Goal: Find specific page/section: Find specific page/section

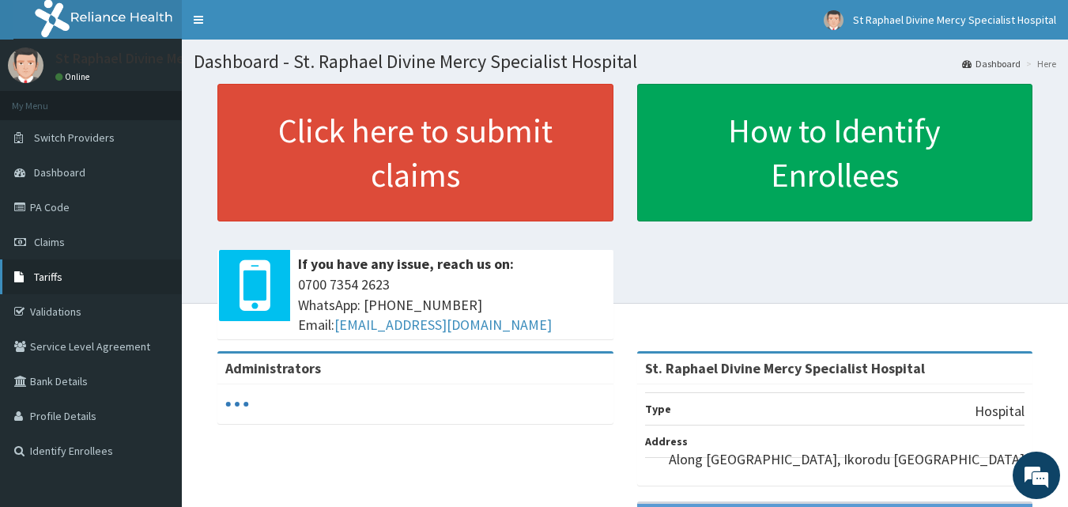
click at [44, 274] on span "Tariffs" at bounding box center [48, 277] width 28 height 14
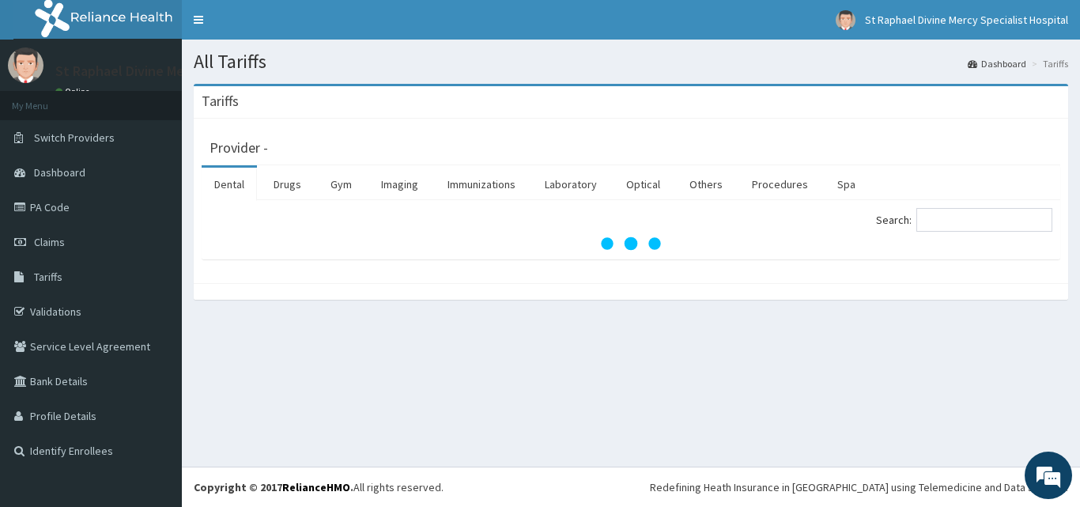
click at [227, 179] on link "Dental" at bounding box center [229, 184] width 55 height 33
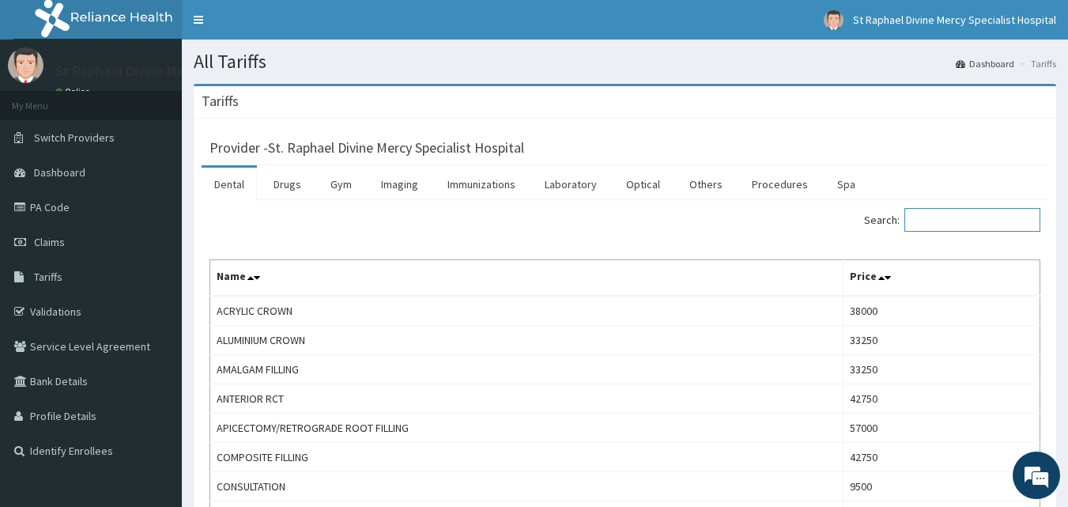
click at [964, 223] on input "Search:" at bounding box center [972, 220] width 136 height 24
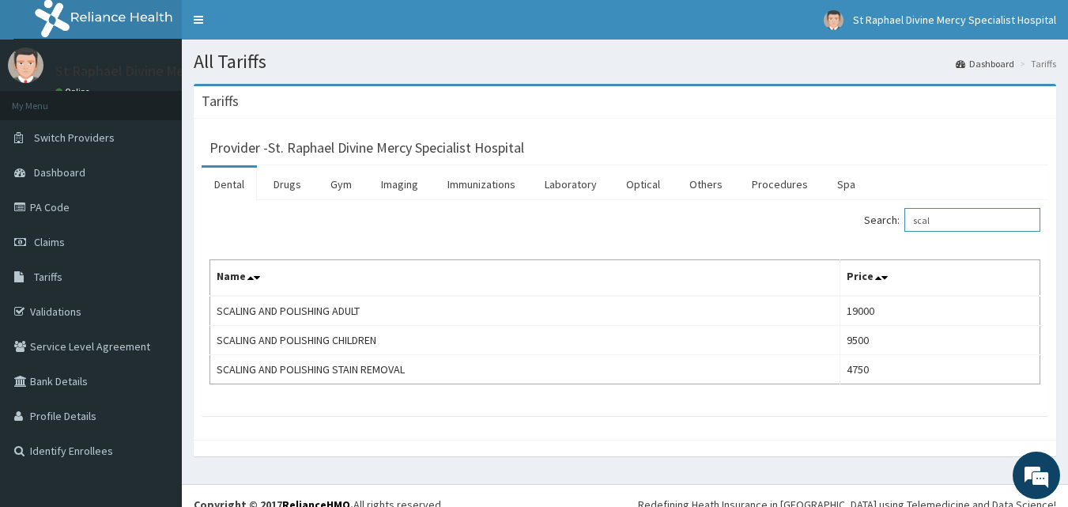
type input "scal"
